Goal: Task Accomplishment & Management: Use online tool/utility

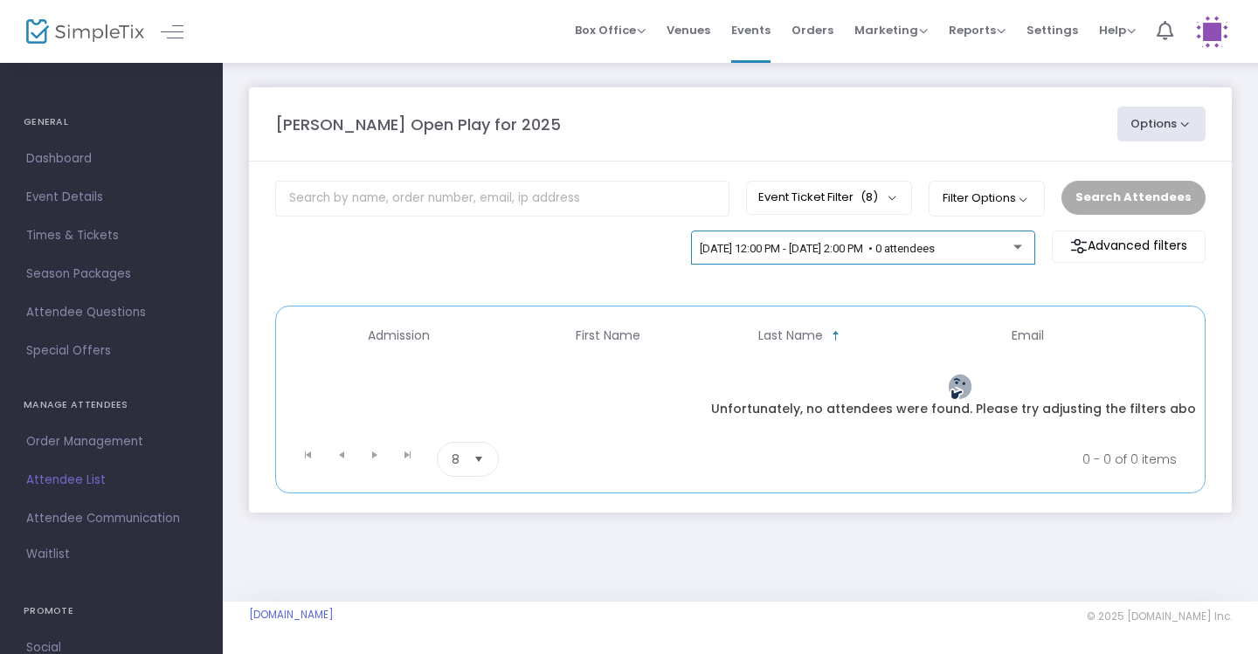
click at [935, 252] on span "[DATE] 12:00 PM - [DATE] 2:00 PM • 0 attendees" at bounding box center [817, 248] width 235 height 13
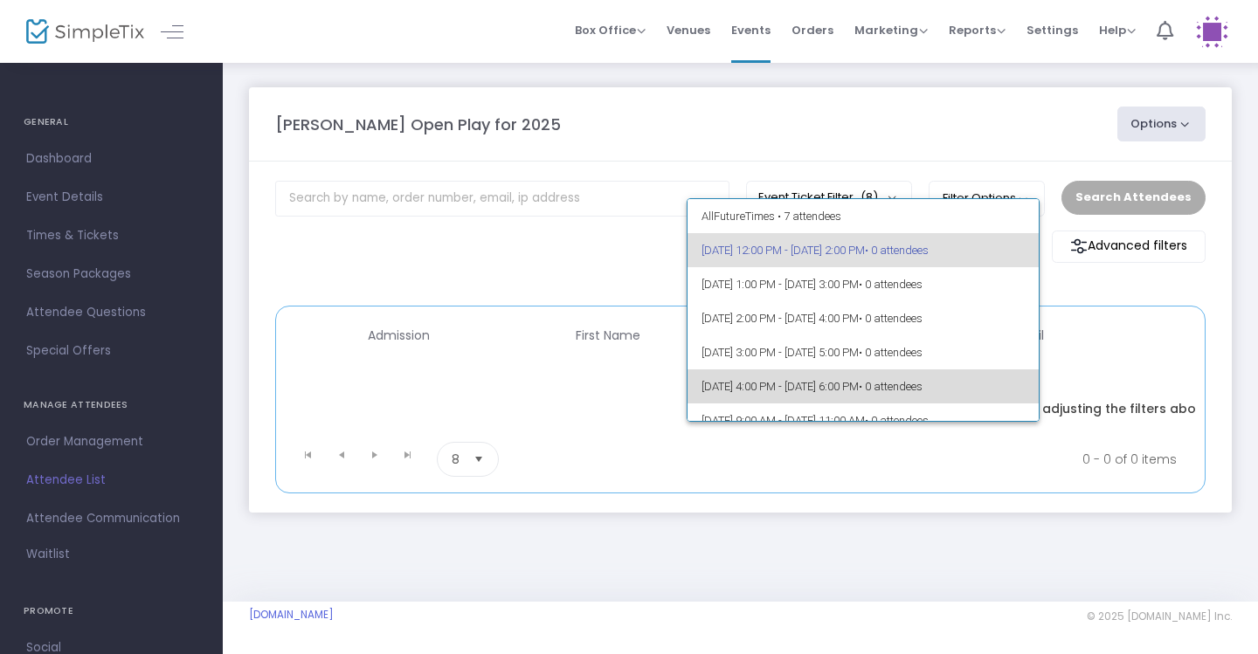
click at [922, 390] on span "• 0 attendees" at bounding box center [891, 386] width 64 height 13
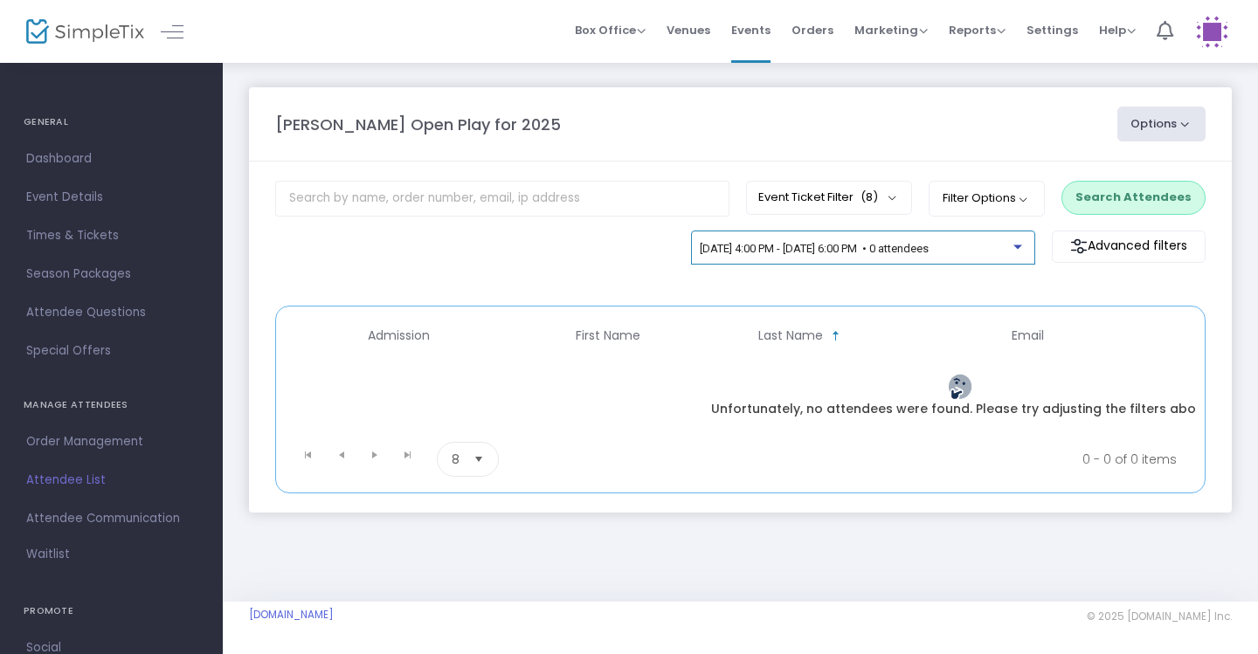
click at [929, 255] on span "[DATE] 4:00 PM - [DATE] 6:00 PM • 0 attendees" at bounding box center [814, 248] width 229 height 13
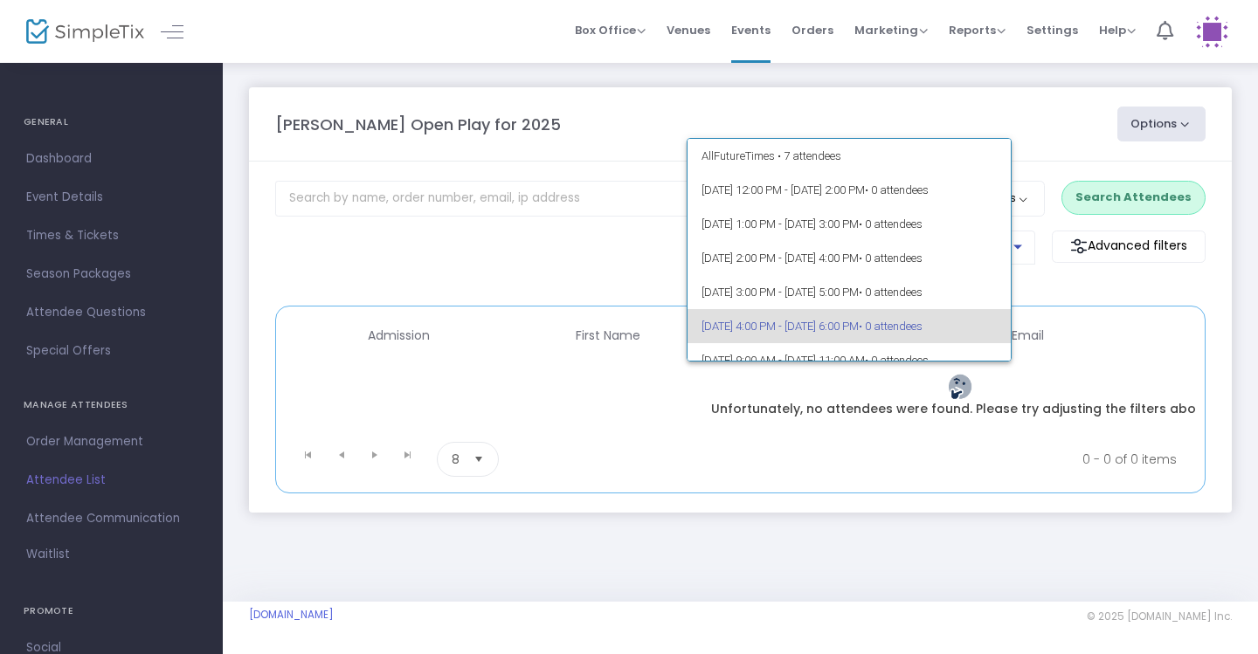
scroll to position [75, 0]
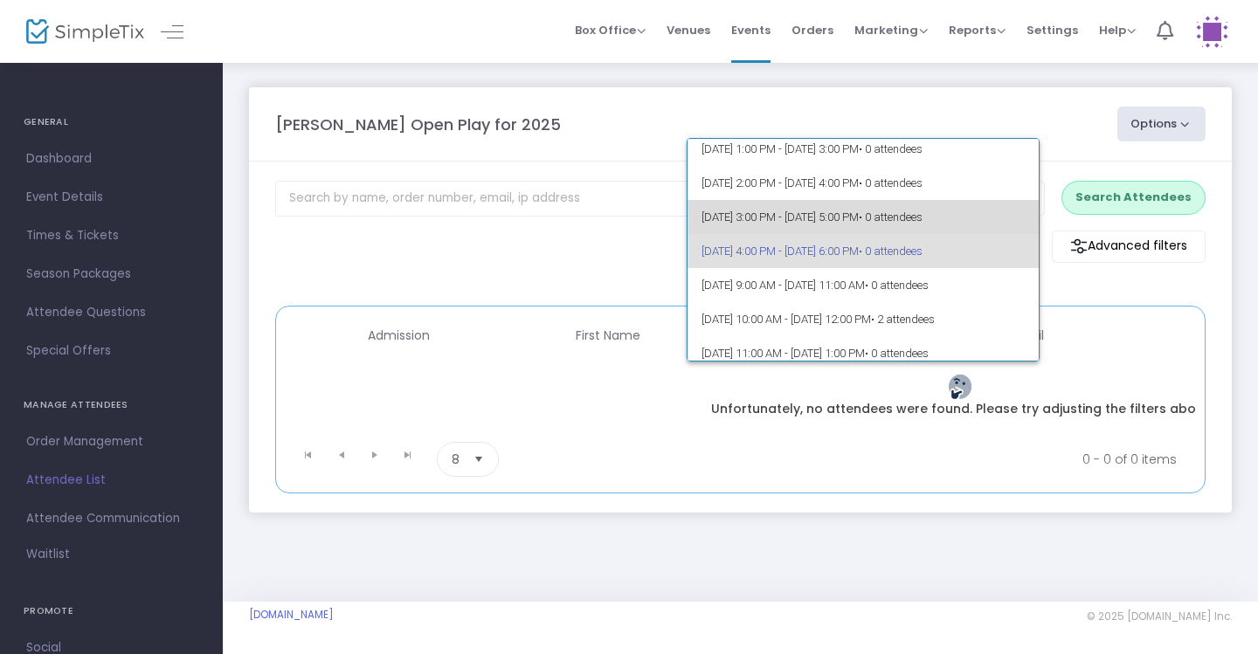
click at [984, 229] on span "[DATE] 3:00 PM - [DATE] 5:00 PM • 0 attendees" at bounding box center [863, 217] width 324 height 34
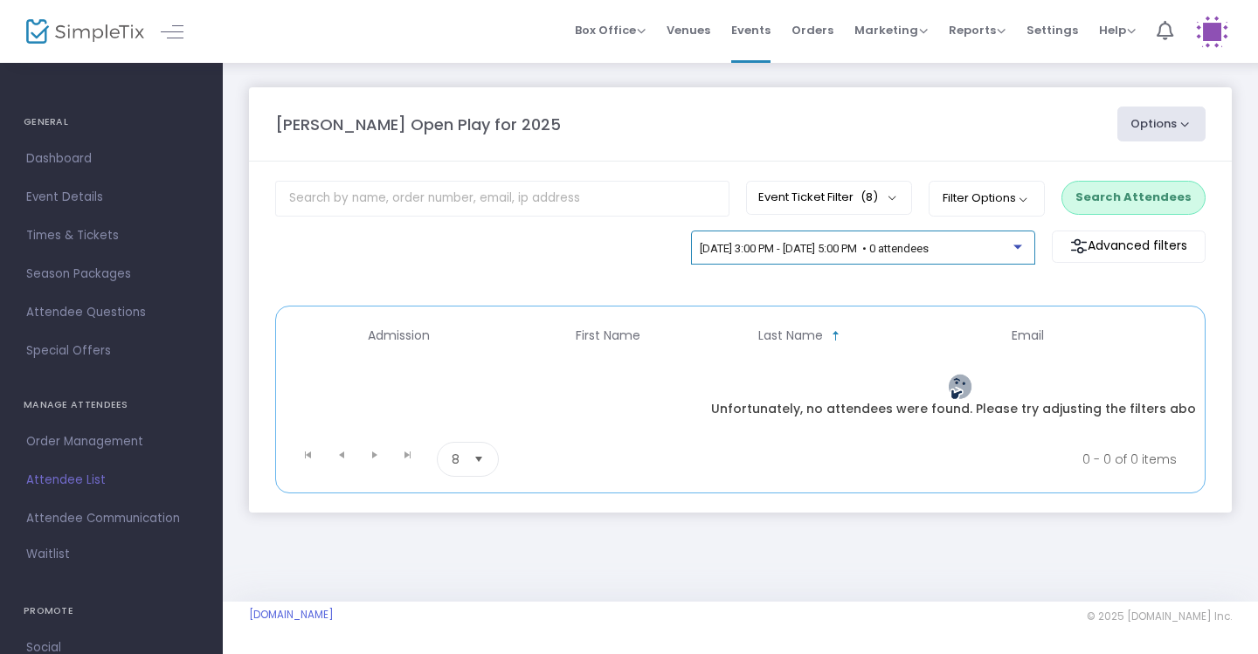
click at [929, 252] on span "9/25/2025 @ 3:00 PM - 9/25/2025 @ 5:00 PM • 0 attendees" at bounding box center [814, 248] width 229 height 13
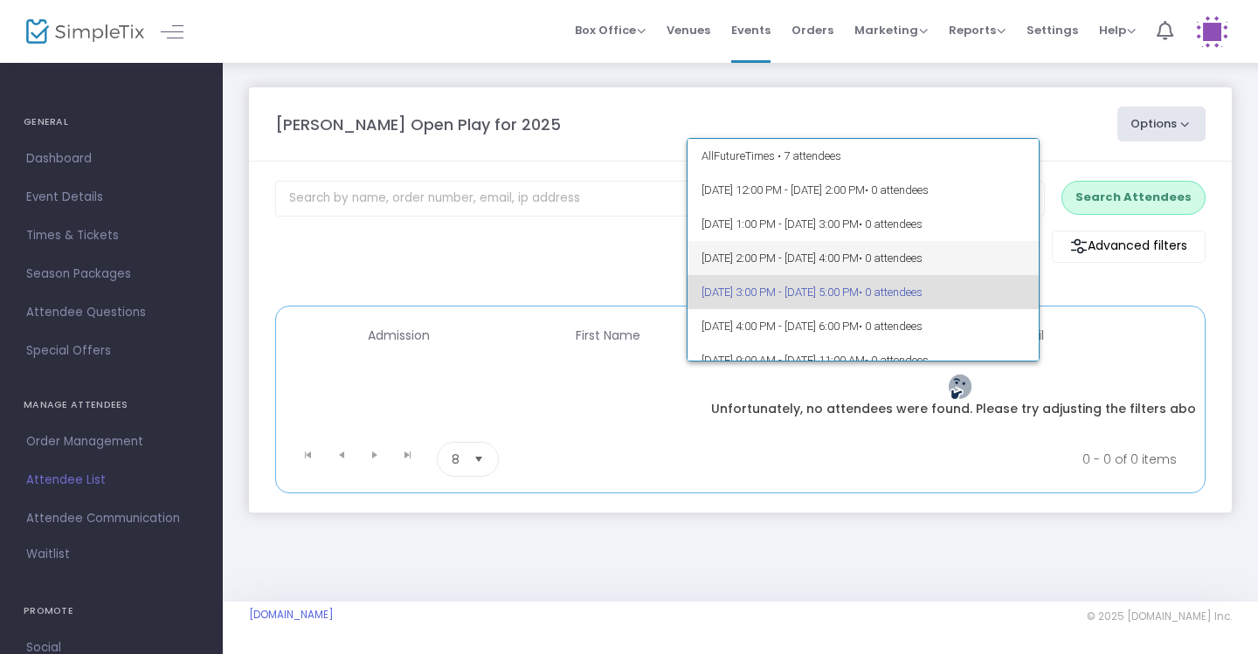
scroll to position [41, 0]
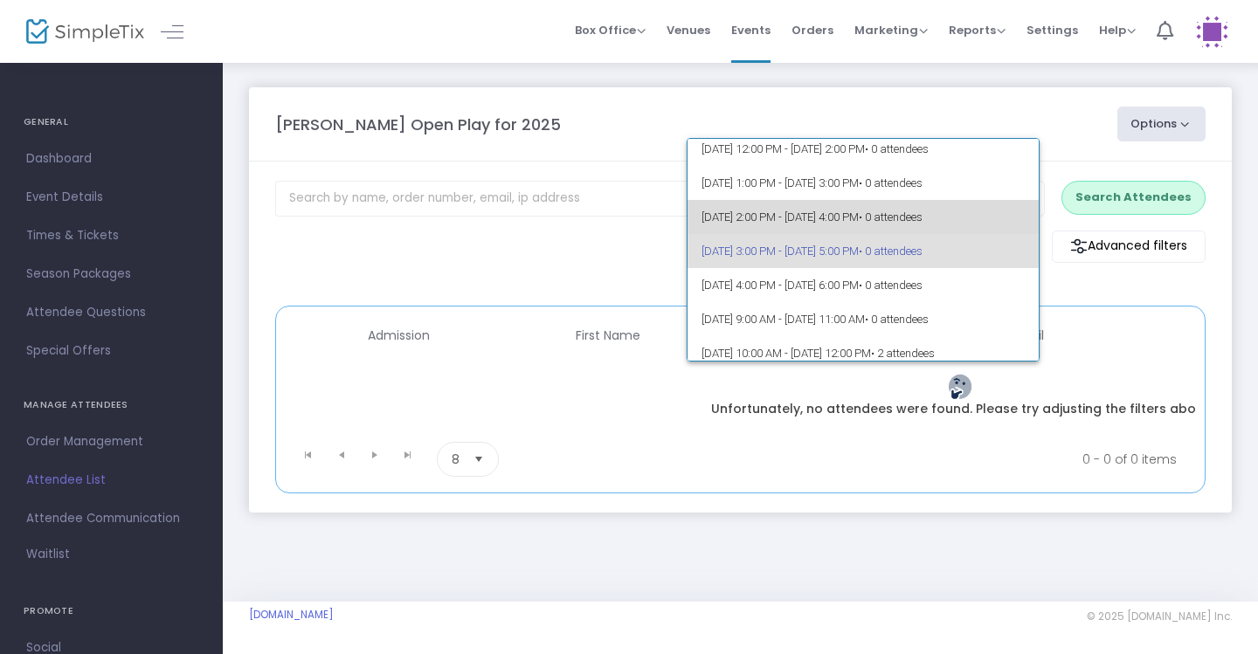
click at [922, 214] on span "• 0 attendees" at bounding box center [891, 217] width 64 height 13
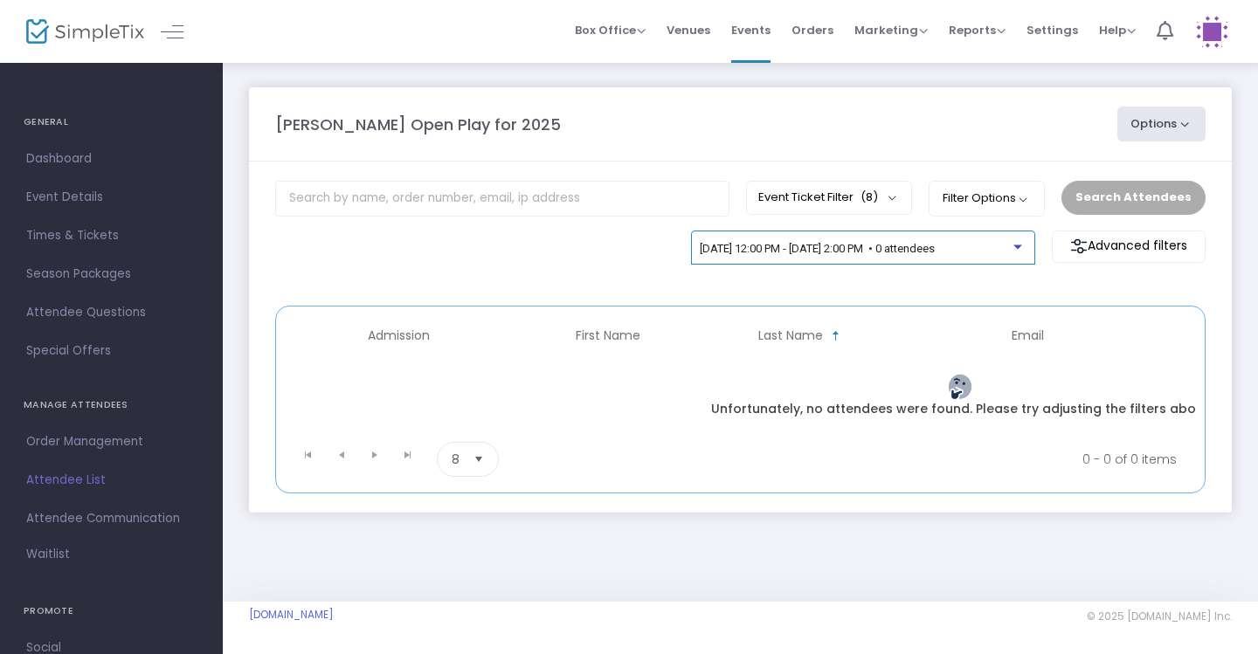
click at [935, 251] on span "[DATE] 12:00 PM - [DATE] 2:00 PM • 0 attendees" at bounding box center [817, 248] width 235 height 13
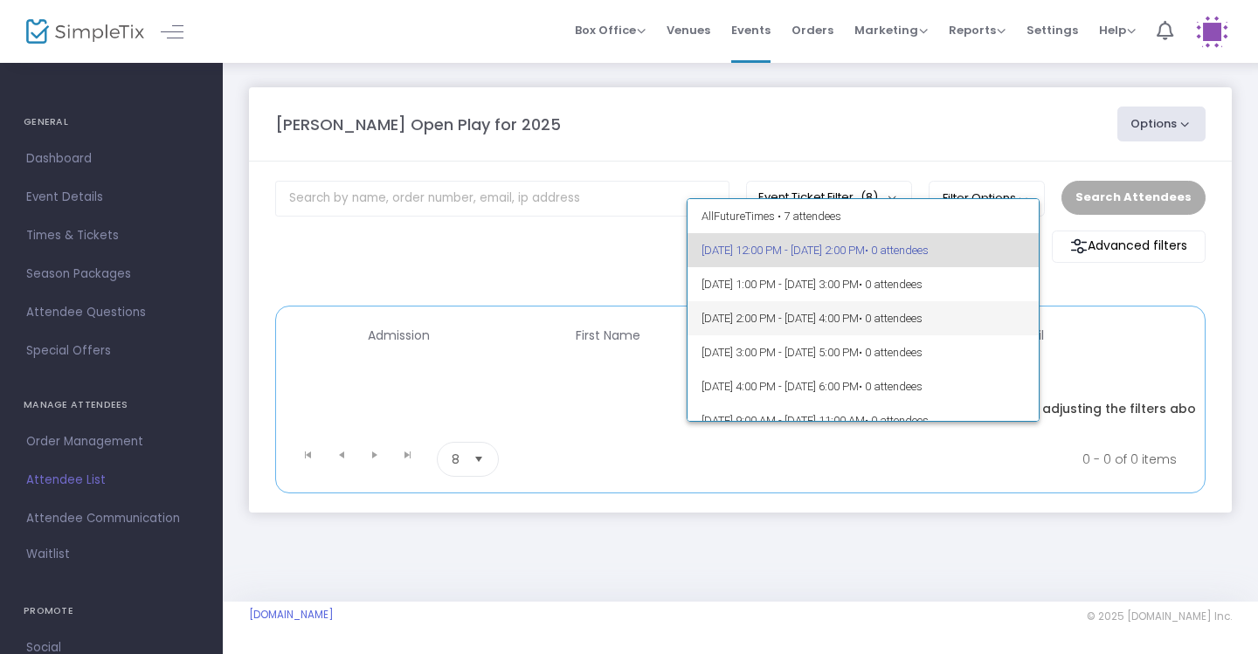
click at [926, 321] on span "[DATE] 2:00 PM - [DATE] 4:00 PM • 0 attendees" at bounding box center [863, 318] width 324 height 34
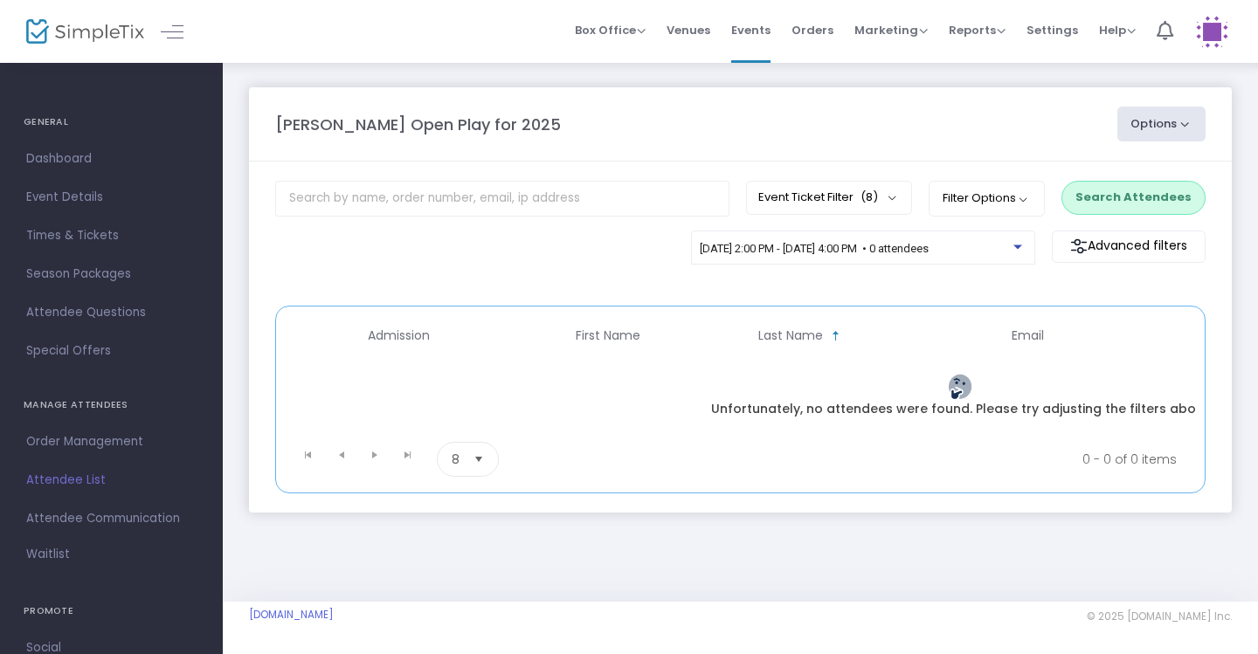
click at [1089, 198] on button "Search Attendees" at bounding box center [1133, 197] width 144 height 33
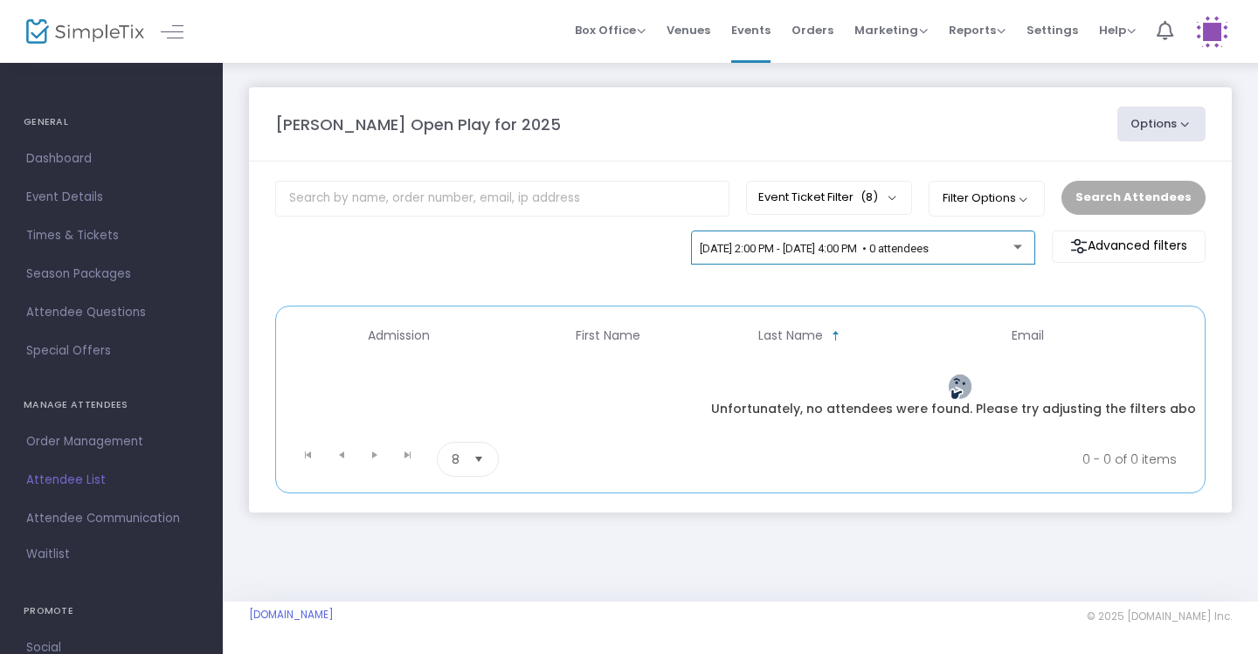
click at [865, 262] on div "[DATE] 2:00 PM - [DATE] 4:00 PM • 0 attendees" at bounding box center [863, 251] width 326 height 24
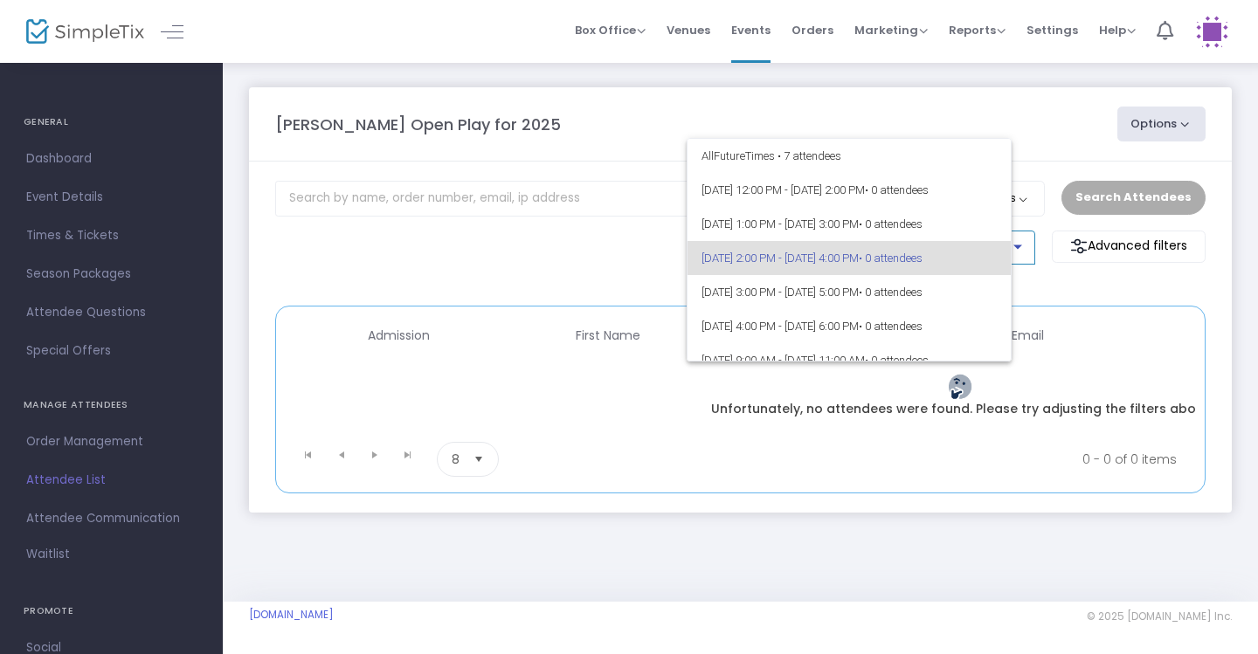
scroll to position [7, 0]
